Goal: Find specific page/section: Find specific page/section

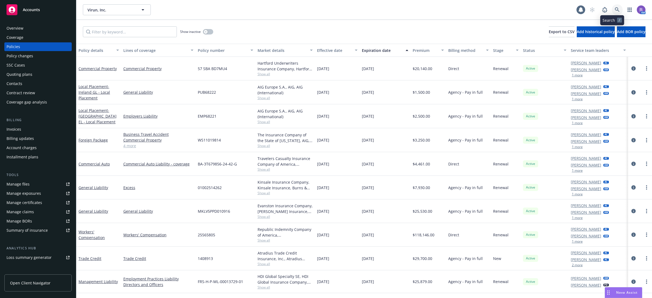
click at [612, 13] on link at bounding box center [617, 9] width 11 height 11
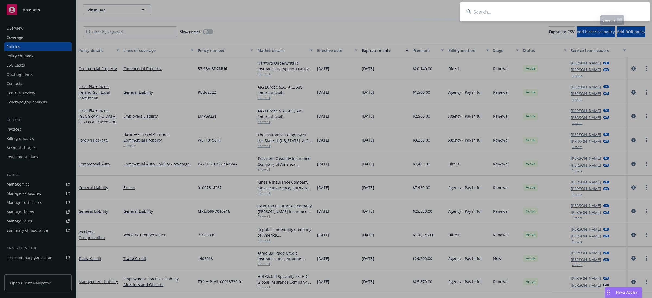
click at [611, 11] on input at bounding box center [555, 12] width 190 height 20
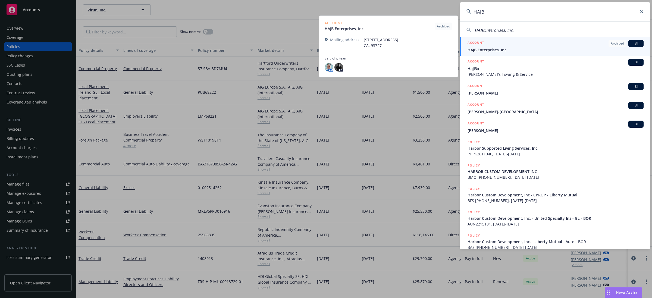
type input "HAJB"
click at [498, 50] on span "HAJB Enterprises, Inc." at bounding box center [556, 50] width 176 height 6
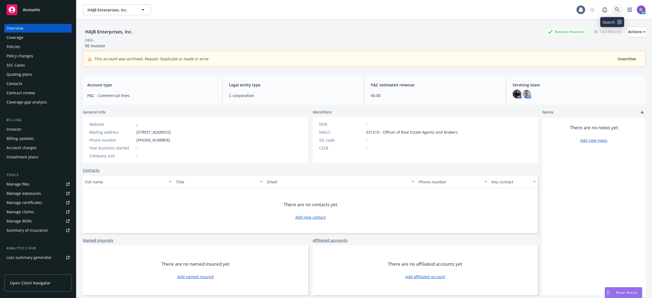
click at [615, 9] on icon at bounding box center [617, 9] width 5 height 5
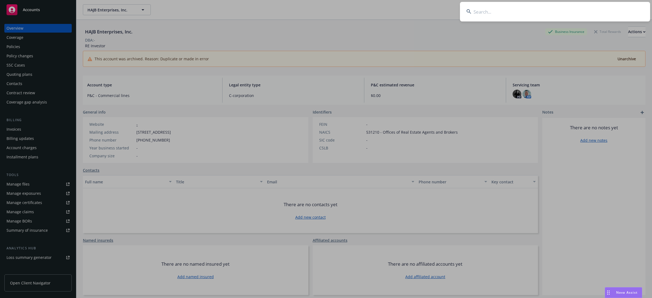
click at [611, 10] on input at bounding box center [555, 12] width 190 height 20
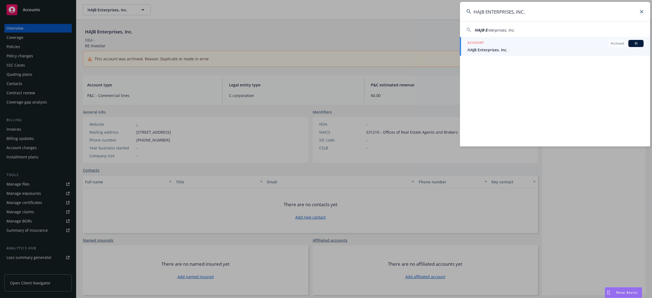
click at [497, 28] on span "nterprises, Inc." at bounding box center [501, 29] width 27 height 5
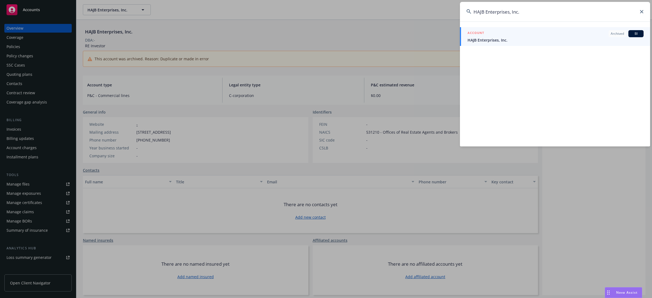
click at [530, 16] on input "HAJB Enterprises, Inc." at bounding box center [555, 12] width 190 height 20
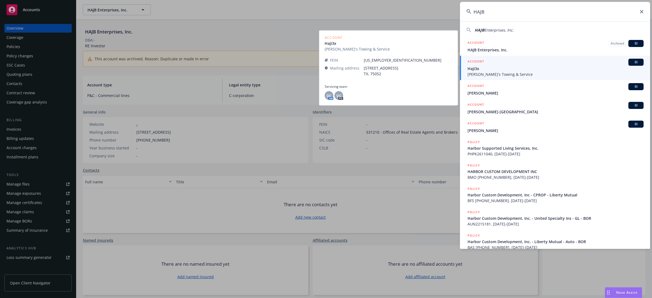
type input "HAJB"
click at [506, 70] on span "Haji3x" at bounding box center [556, 69] width 176 height 6
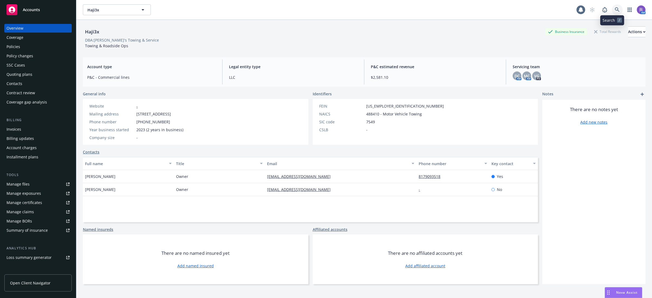
click at [612, 8] on link at bounding box center [617, 9] width 11 height 11
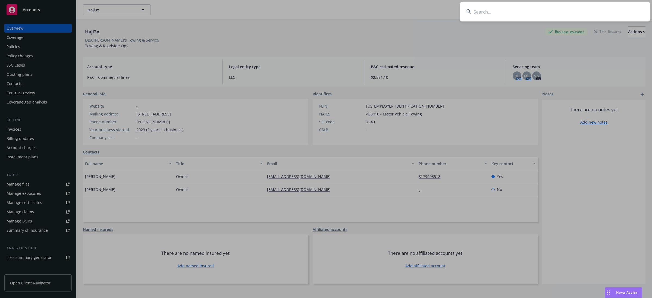
click at [606, 10] on input at bounding box center [555, 12] width 190 height 20
